Goal: Task Accomplishment & Management: Use online tool/utility

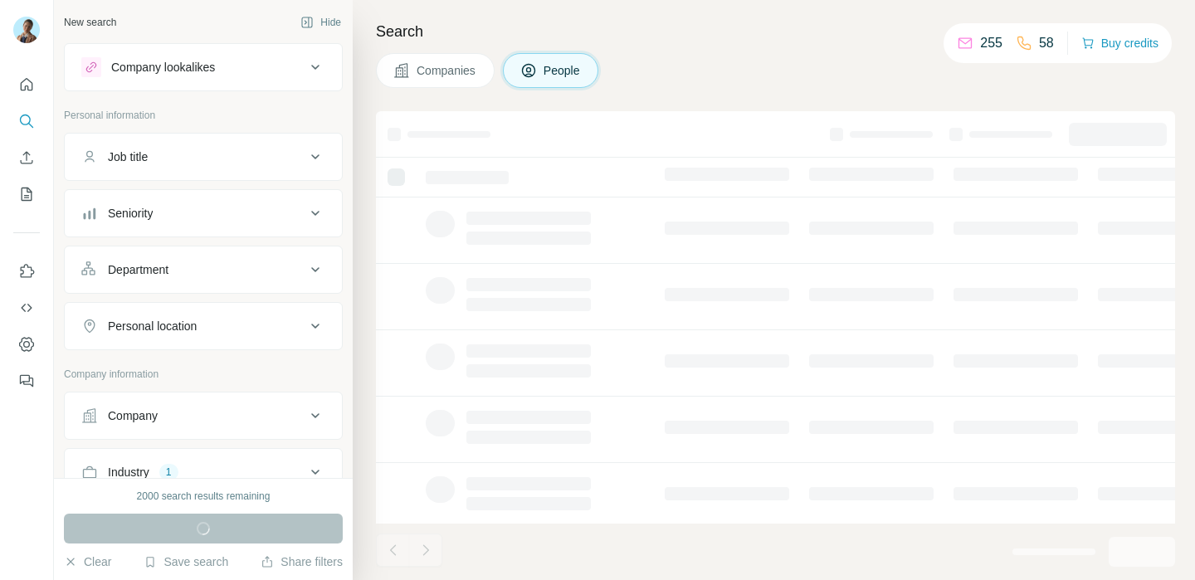
click at [198, 149] on div "Job title" at bounding box center [193, 157] width 224 height 17
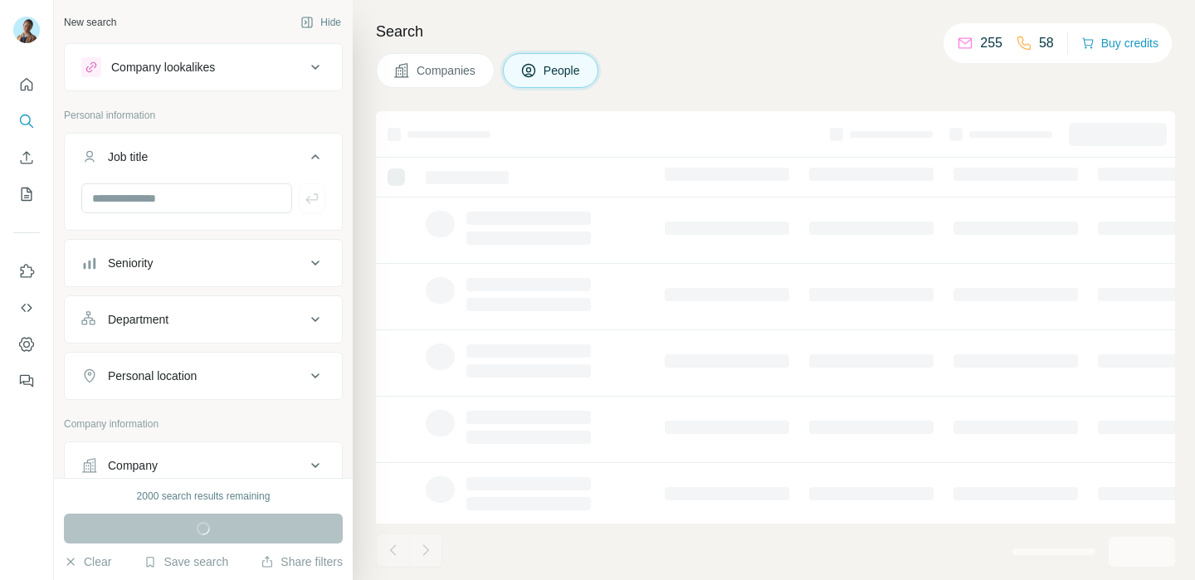
click at [204, 239] on div "Seniority" at bounding box center [203, 263] width 279 height 48
click at [204, 250] on button "Seniority" at bounding box center [203, 263] width 277 height 40
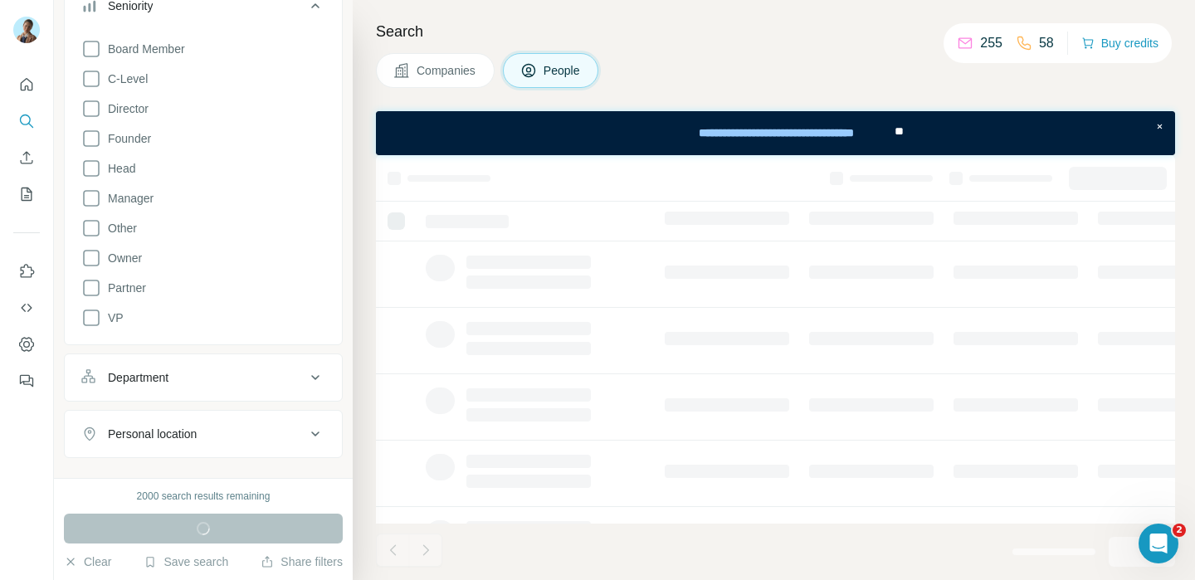
click at [202, 383] on div "Department" at bounding box center [193, 377] width 224 height 17
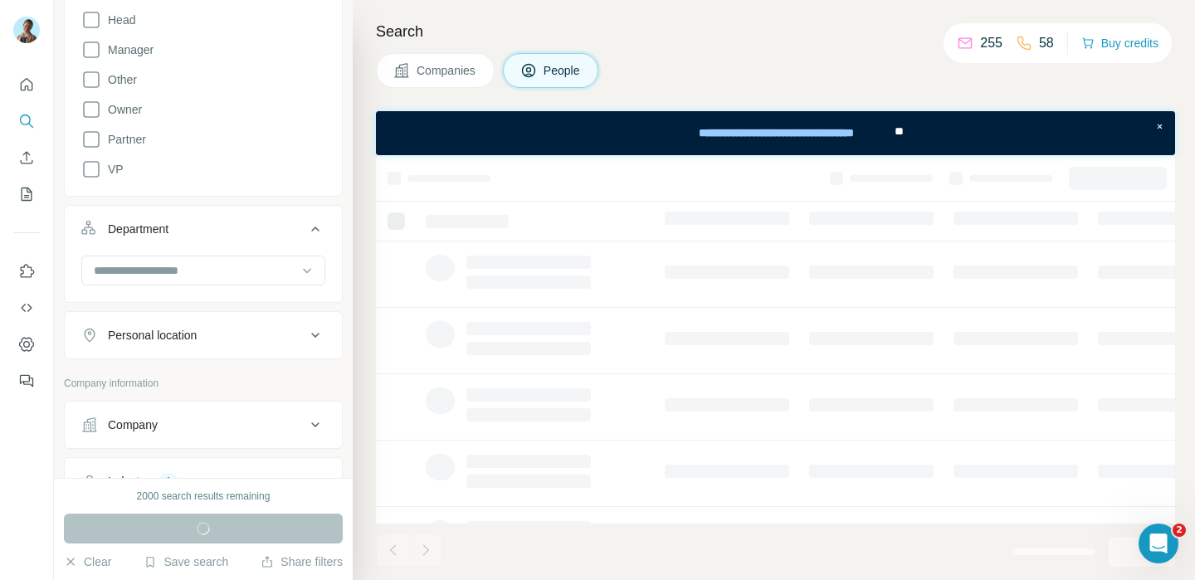
click at [210, 343] on div "Personal location" at bounding box center [193, 335] width 224 height 17
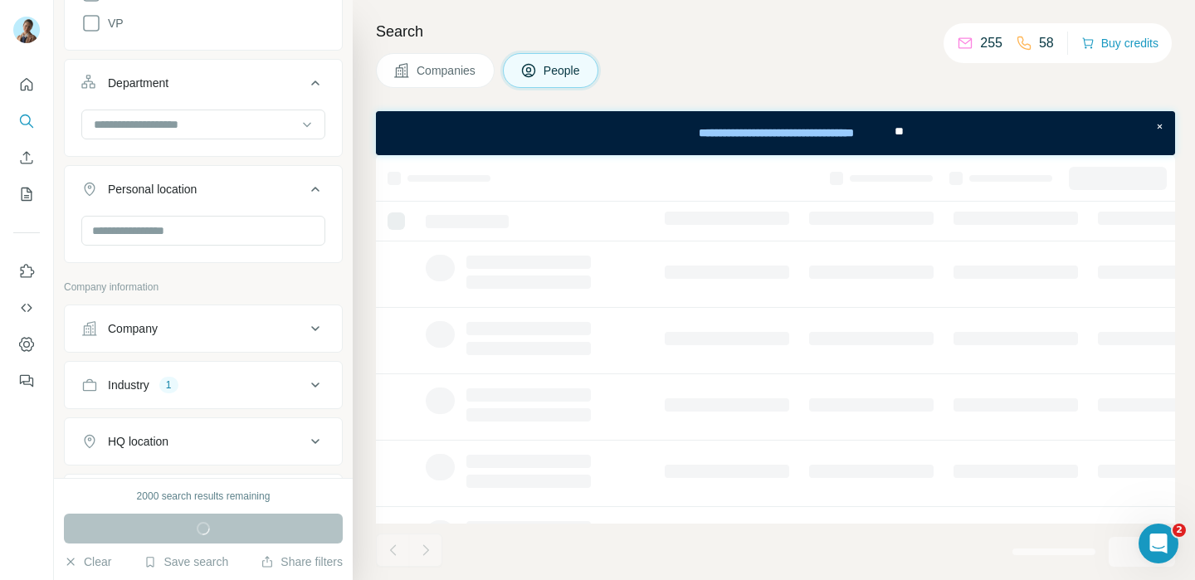
click at [214, 321] on div "Company" at bounding box center [193, 328] width 224 height 17
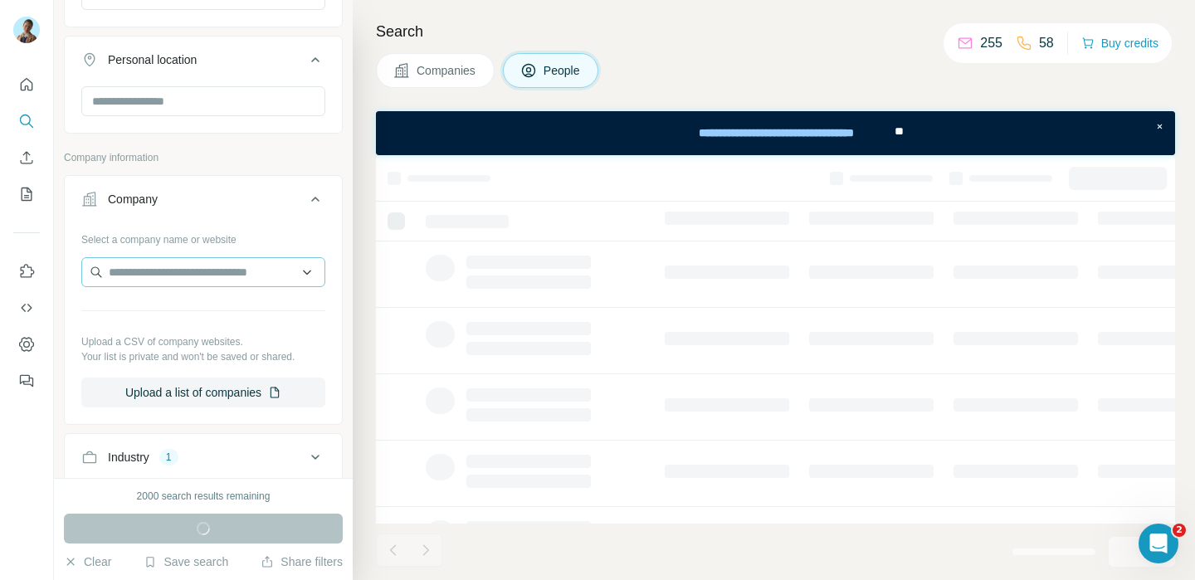
scroll to position [724, 0]
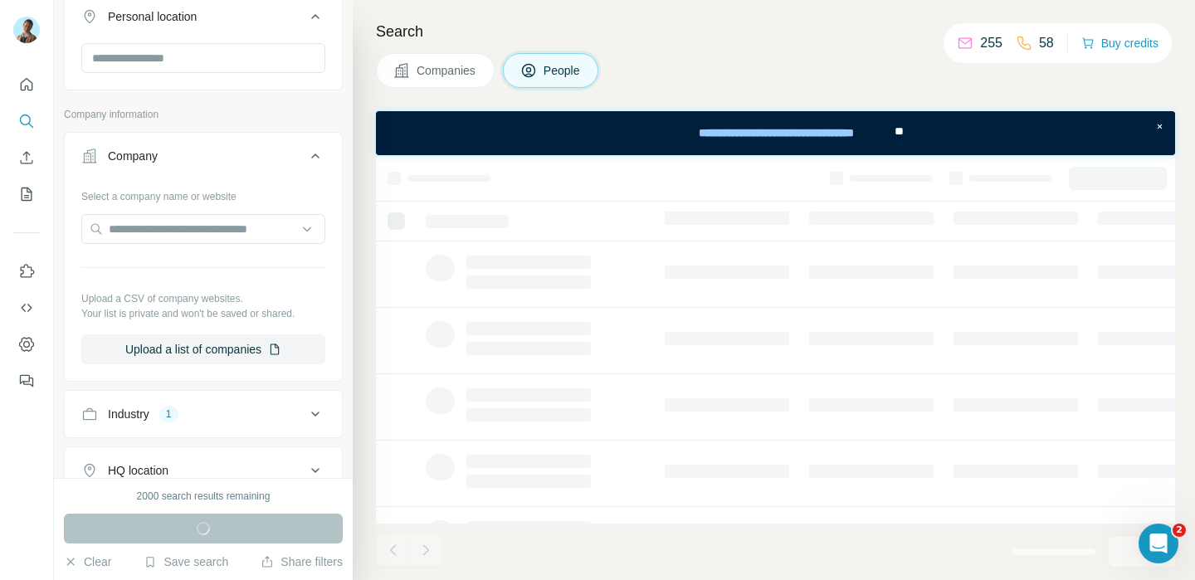
click at [239, 423] on button "Industry 1" at bounding box center [203, 414] width 277 height 40
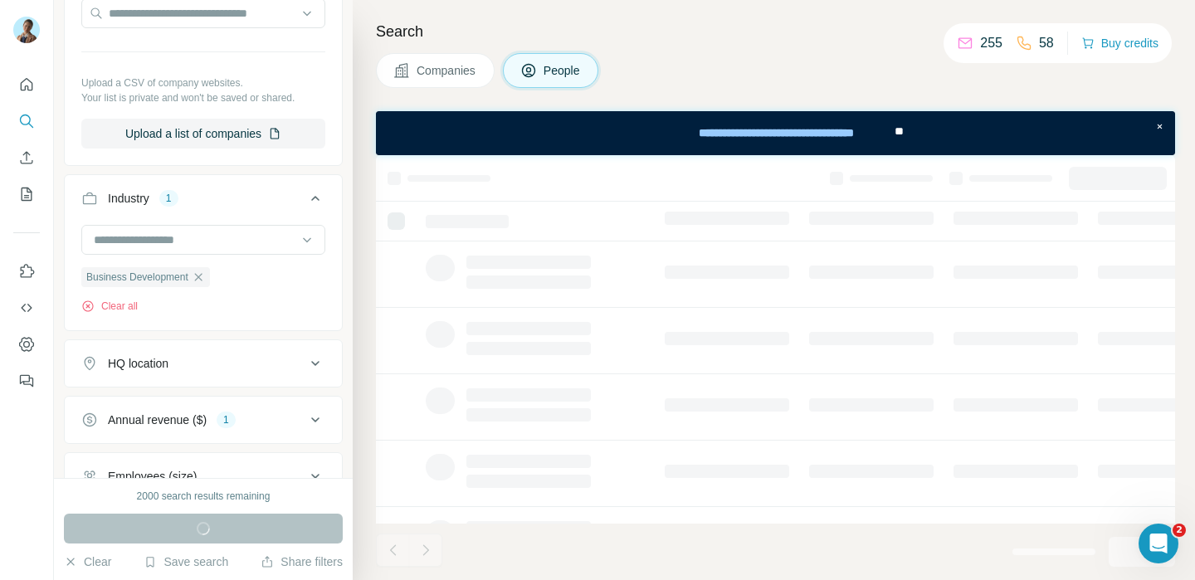
scroll to position [992, 0]
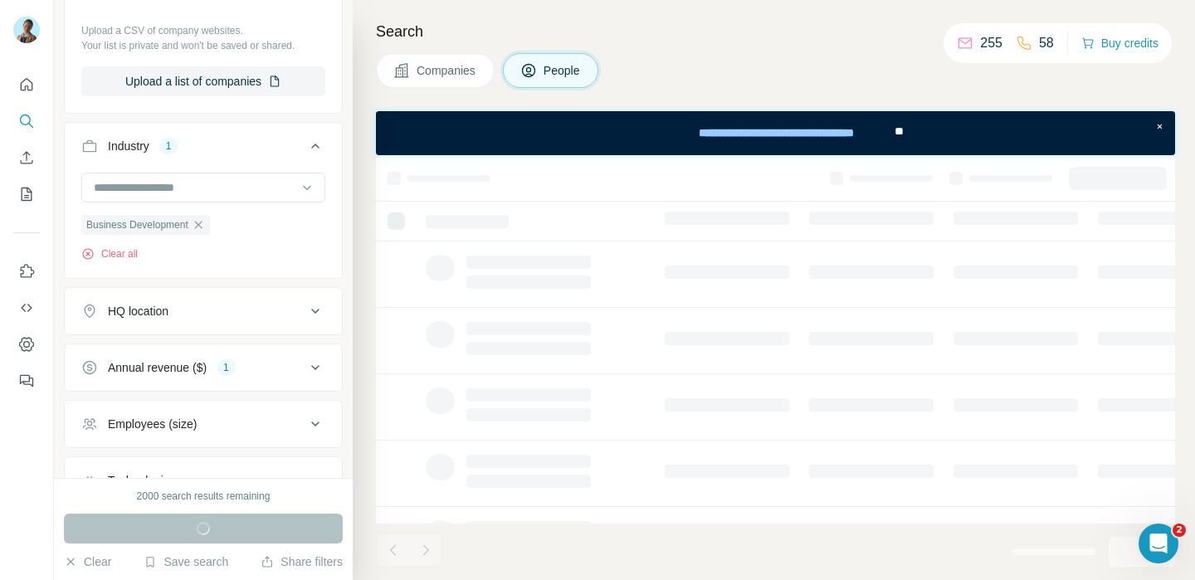
click at [268, 367] on div "Annual revenue ($) 1" at bounding box center [193, 367] width 224 height 17
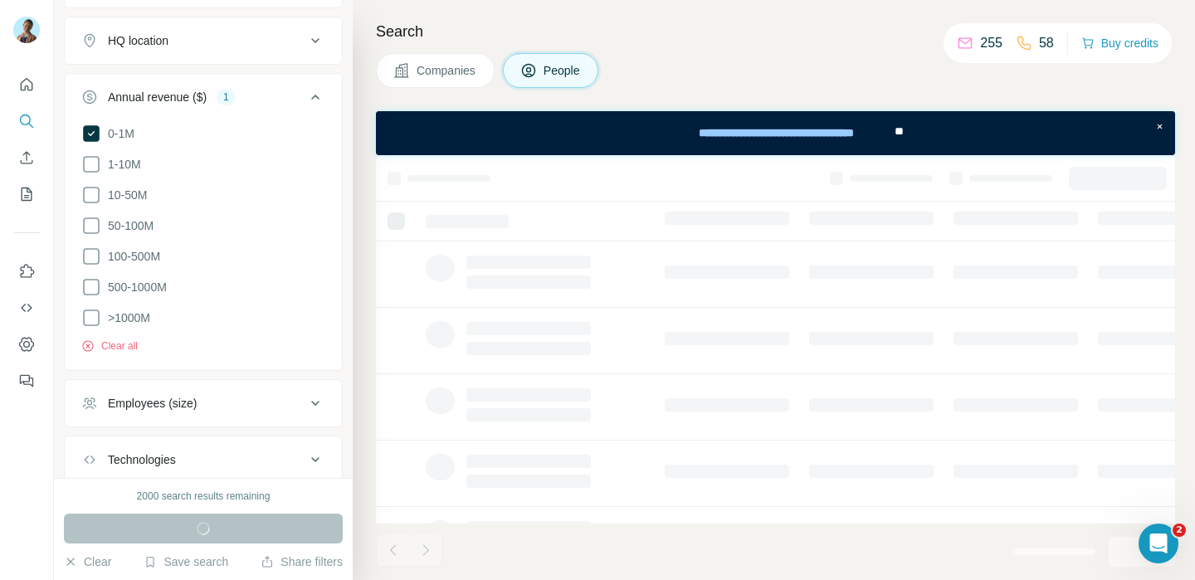
scroll to position [1489, 0]
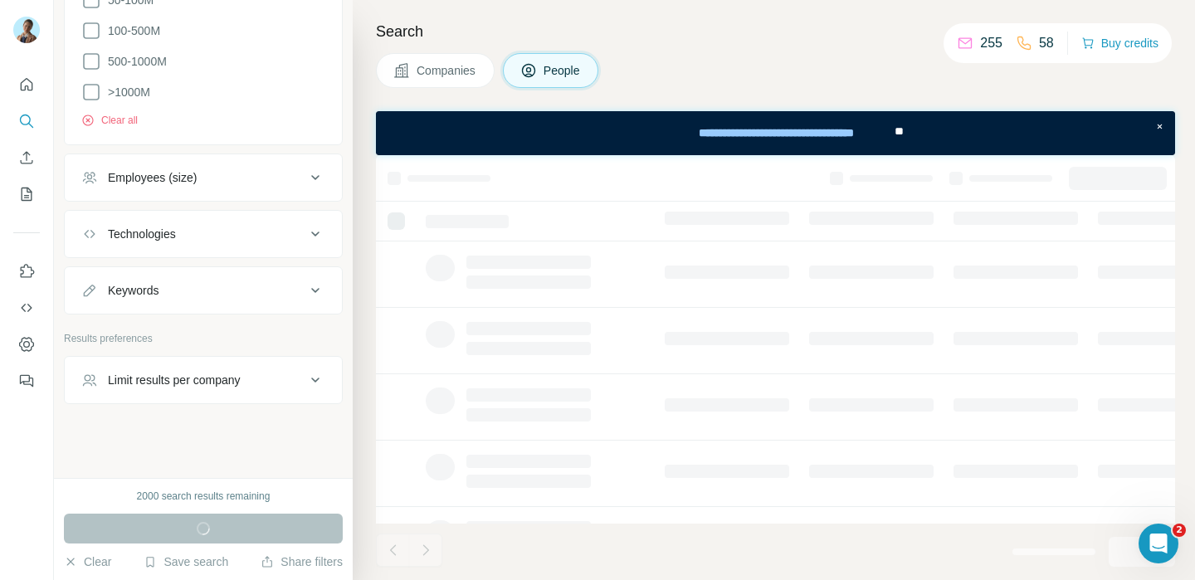
click at [276, 372] on div "Limit results per company" at bounding box center [193, 380] width 224 height 17
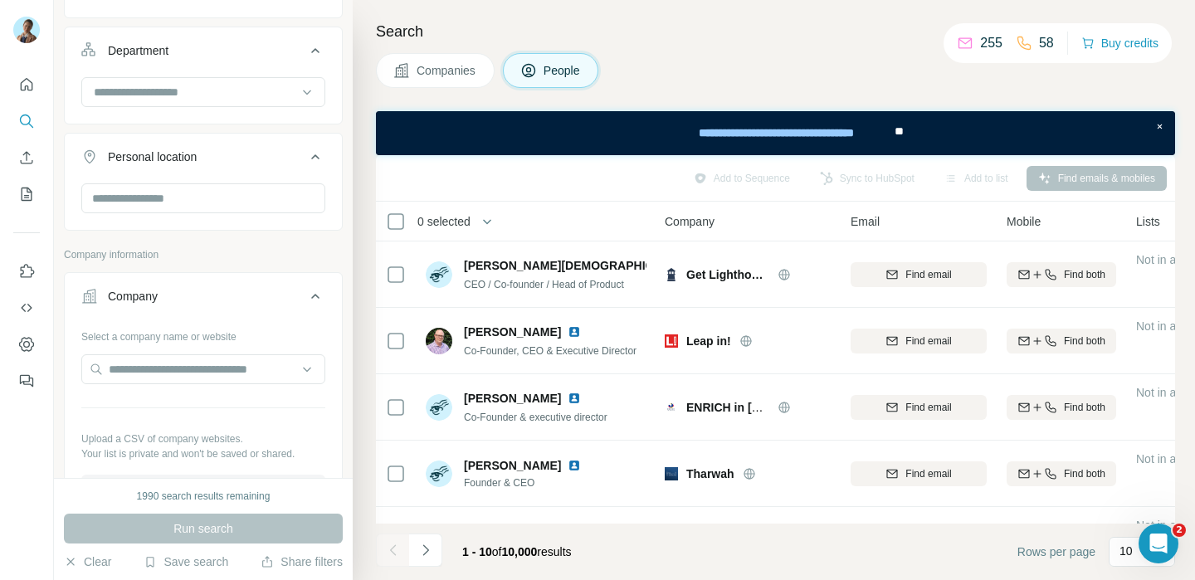
scroll to position [602, 0]
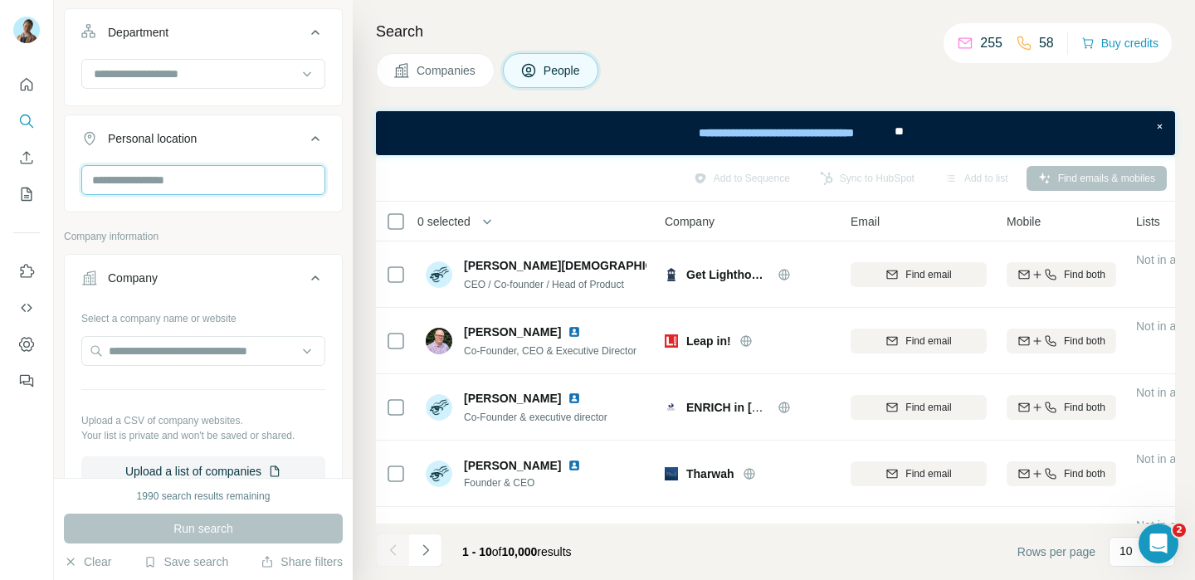
click at [194, 178] on input "text" at bounding box center [203, 180] width 244 height 30
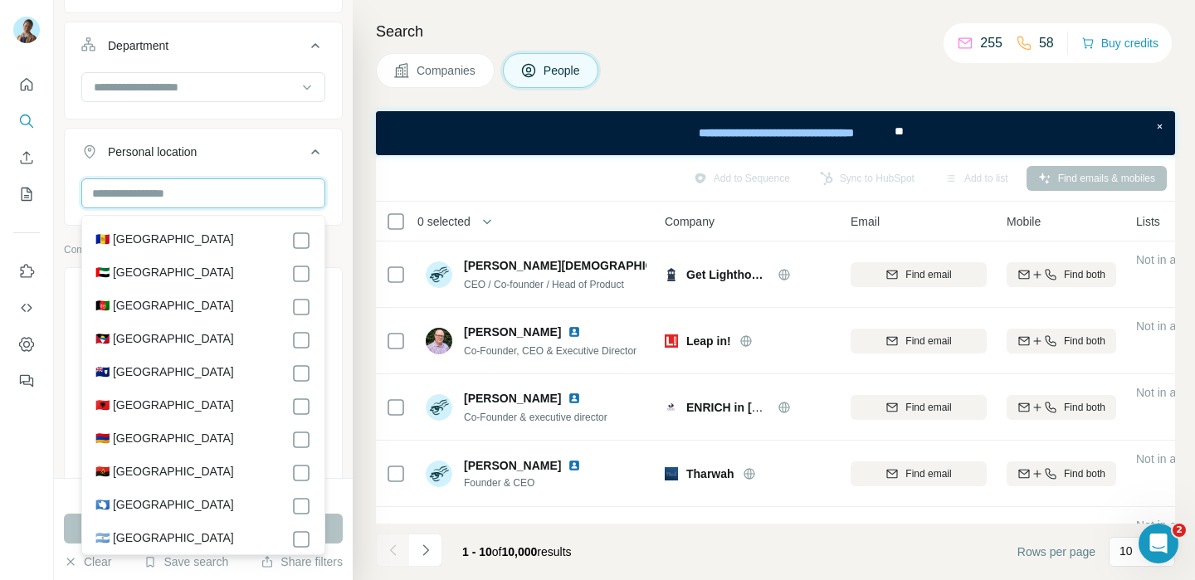
scroll to position [586, 0]
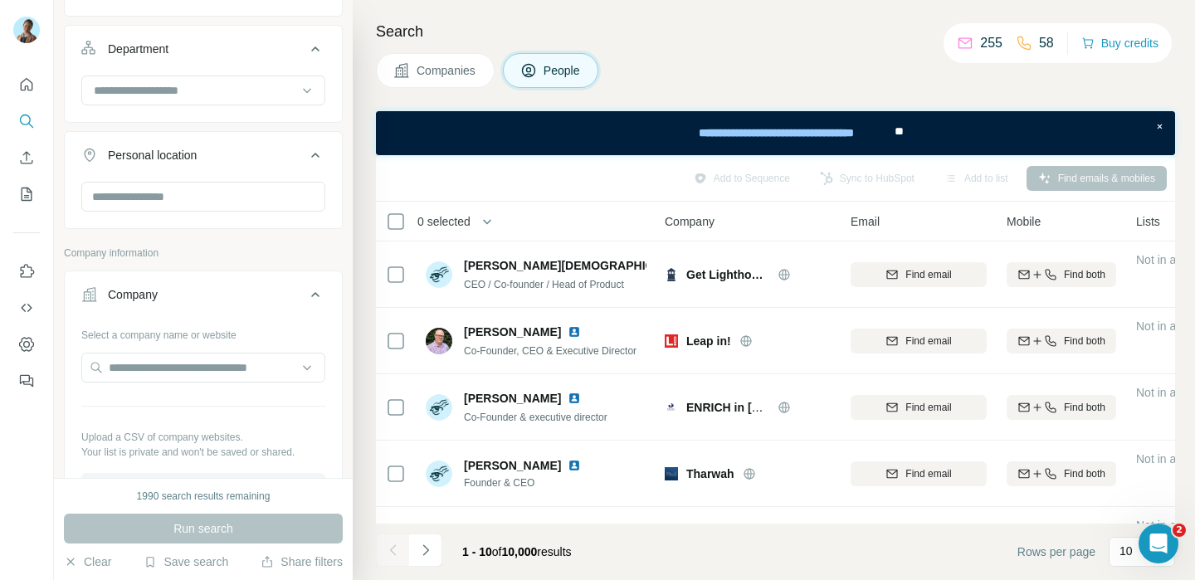
click at [192, 173] on button "Personal location" at bounding box center [203, 158] width 277 height 46
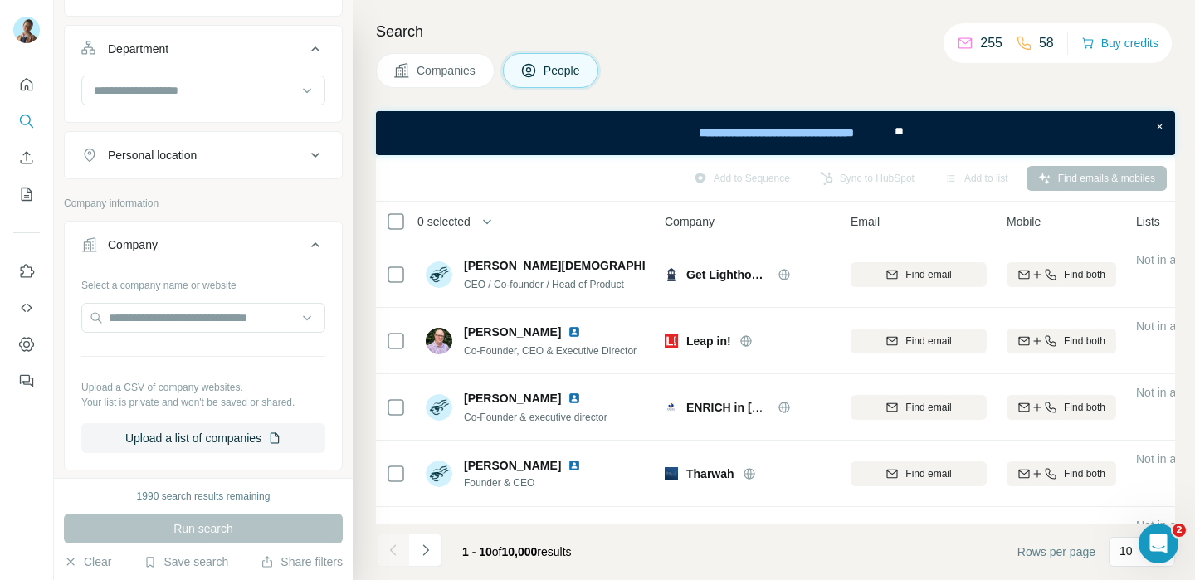
click at [191, 168] on button "Personal location" at bounding box center [203, 155] width 277 height 40
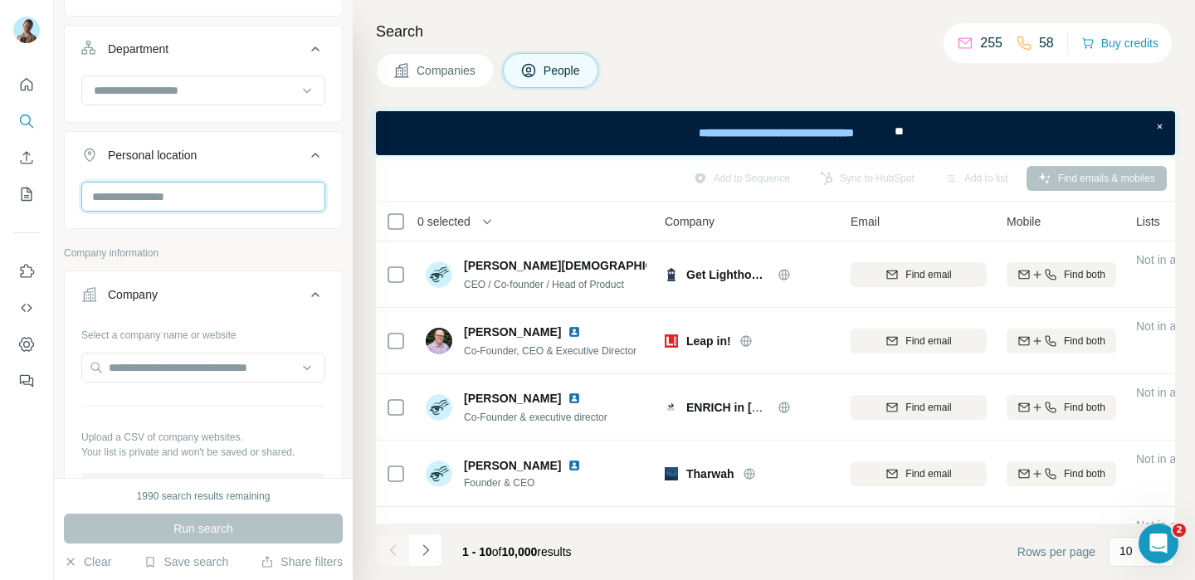
click at [188, 202] on input "text" at bounding box center [203, 197] width 244 height 30
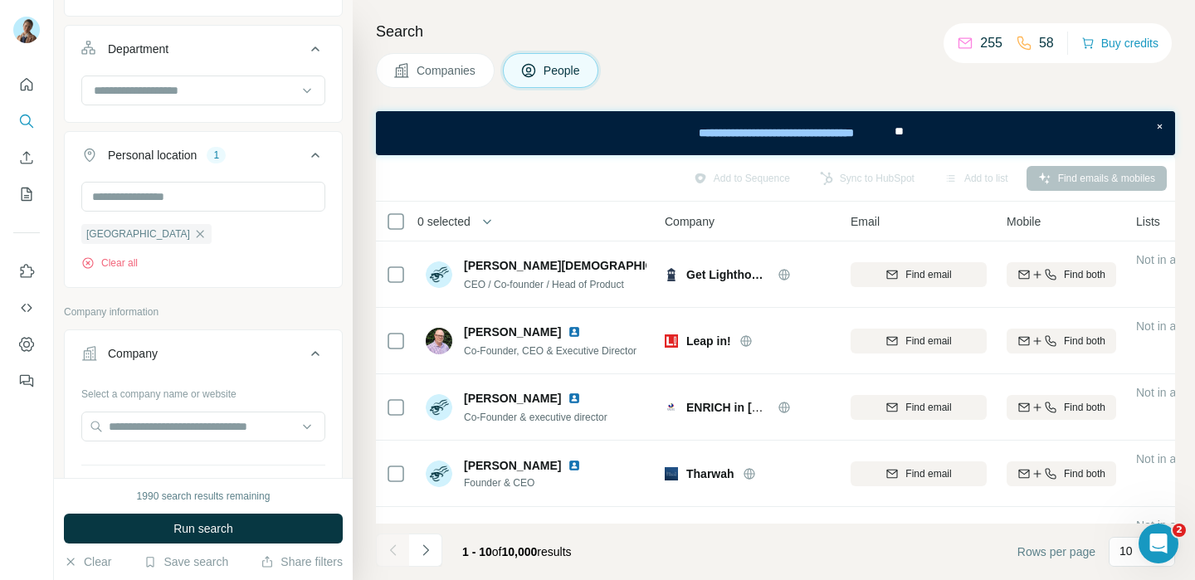
click at [338, 237] on div "Andorra Clear all" at bounding box center [203, 233] width 277 height 102
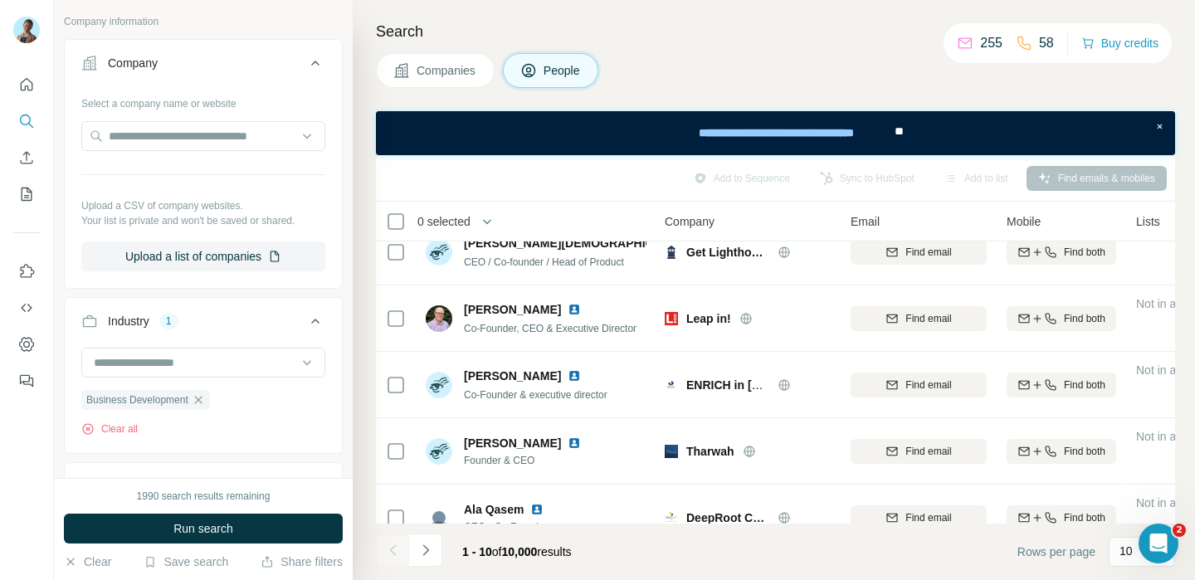
scroll to position [844, 0]
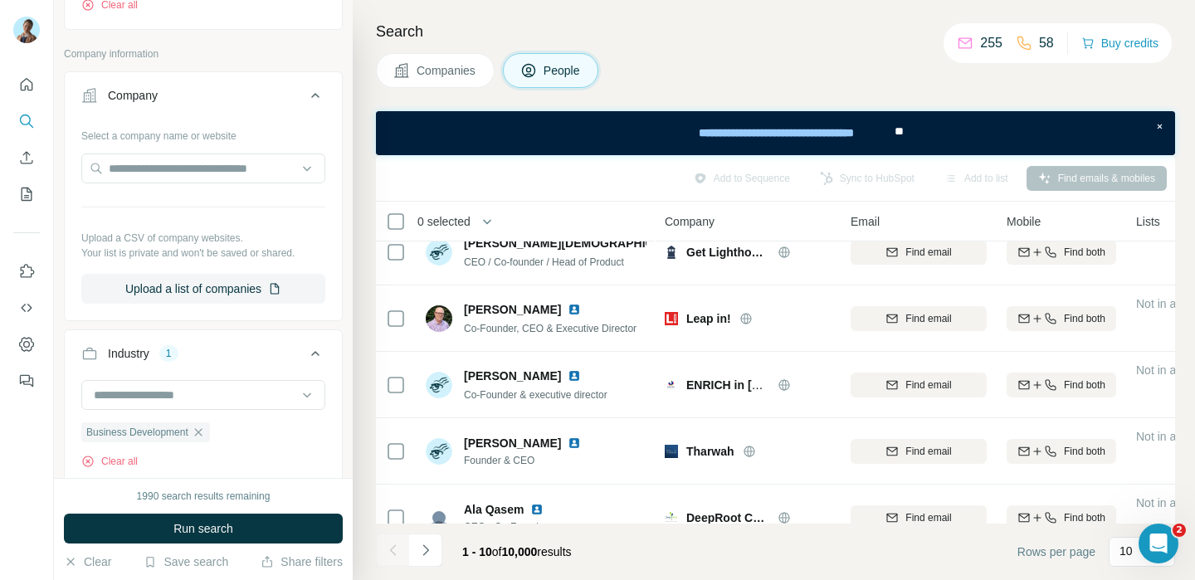
click at [361, 187] on div "Search Companies People Add to Sequence Sync to HubSpot Add to list Find emails…" at bounding box center [774, 290] width 842 height 580
